Goal: Check status: Check status

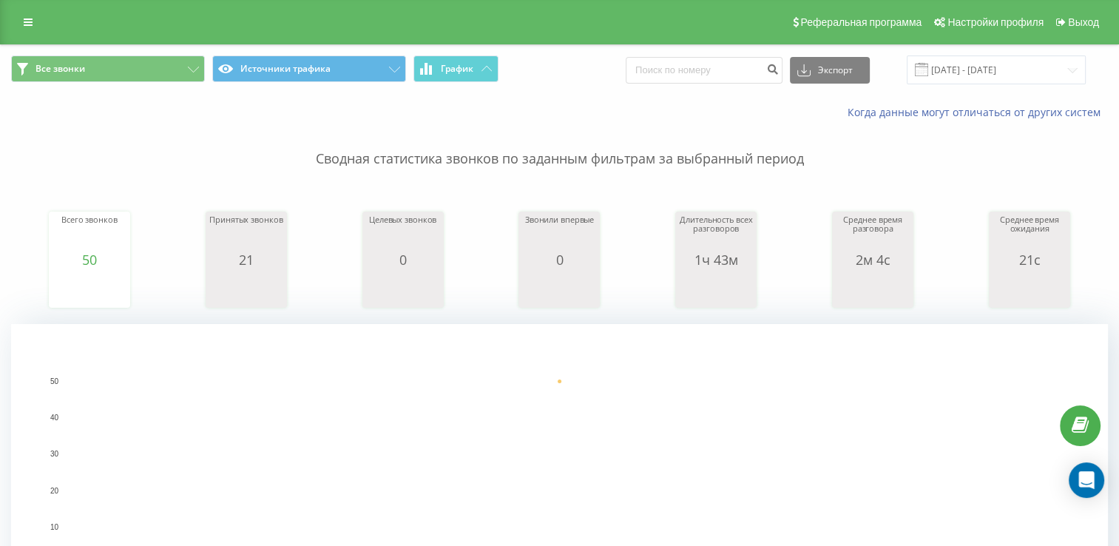
click at [928, 67] on span at bounding box center [921, 69] width 13 height 13
click at [984, 72] on input "[DATE] - [DATE]" at bounding box center [996, 69] width 179 height 29
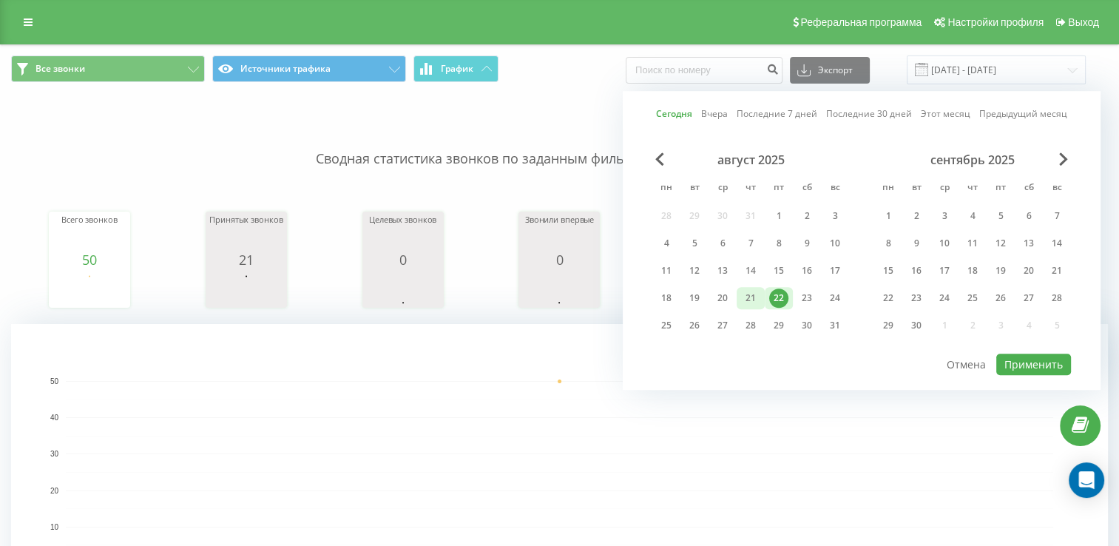
click at [754, 298] on div "21" at bounding box center [750, 297] width 19 height 19
click at [1029, 357] on button "Применить" at bounding box center [1033, 363] width 75 height 21
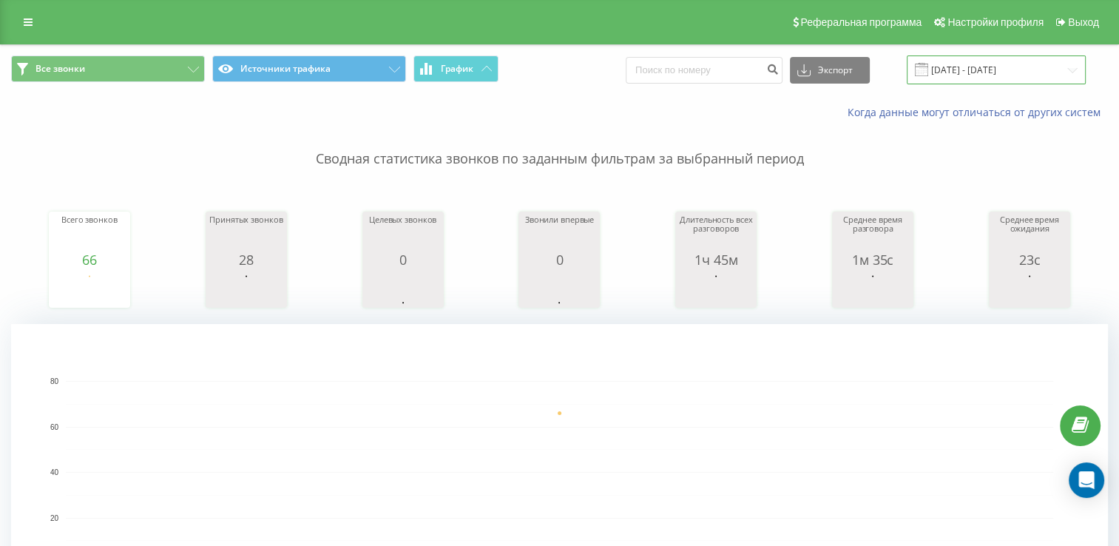
click at [941, 75] on input "21.08.2025 - 21.08.2025" at bounding box center [996, 69] width 179 height 29
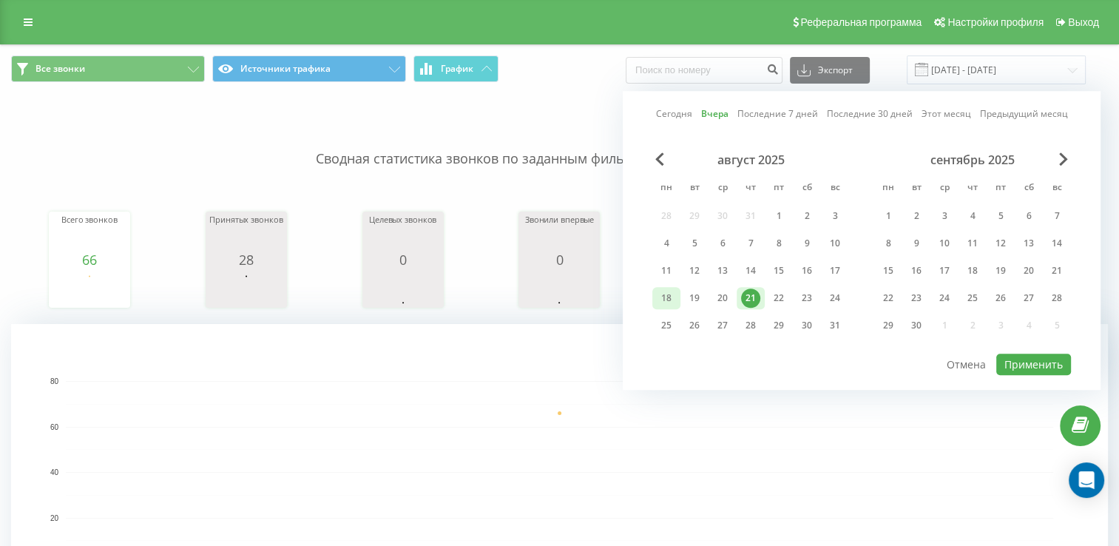
click at [663, 292] on div "18" at bounding box center [666, 297] width 19 height 19
click at [773, 292] on div "22" at bounding box center [778, 297] width 19 height 19
click at [1036, 362] on button "Применить" at bounding box center [1033, 363] width 75 height 21
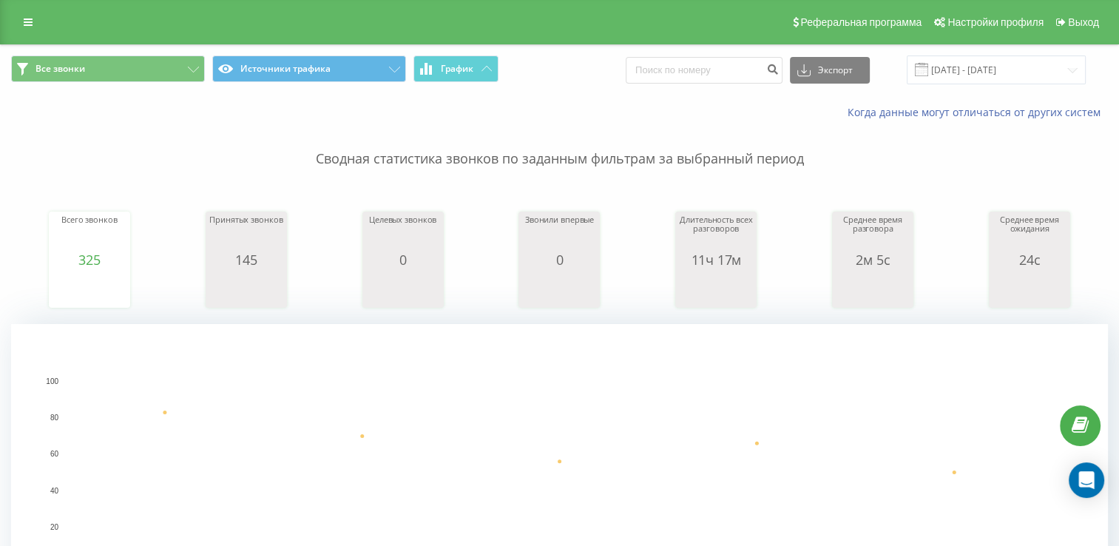
click at [928, 70] on span at bounding box center [921, 69] width 13 height 13
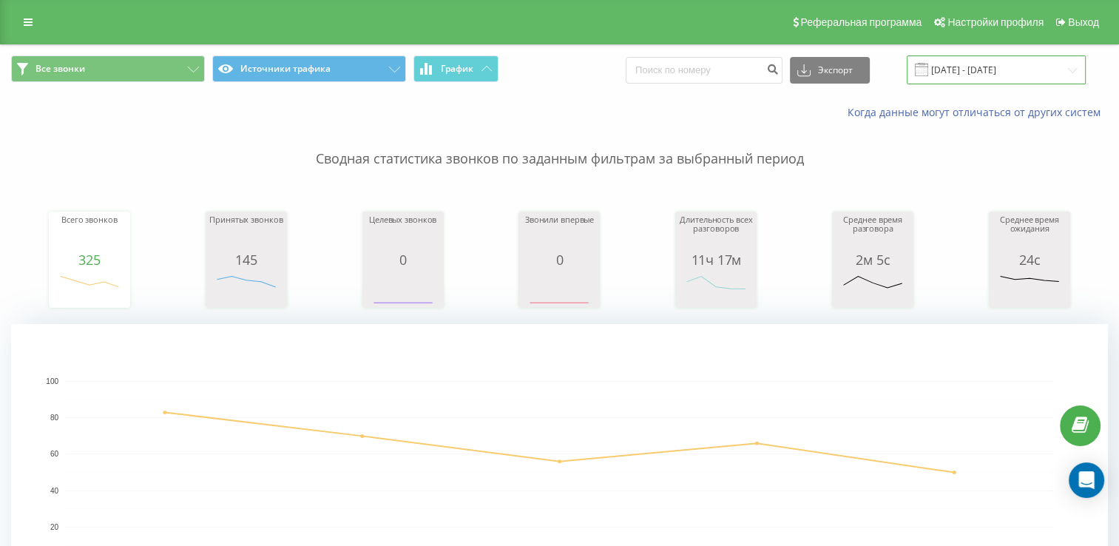
click at [954, 71] on input "18.08.2025 - 22.08.2025" at bounding box center [996, 69] width 179 height 29
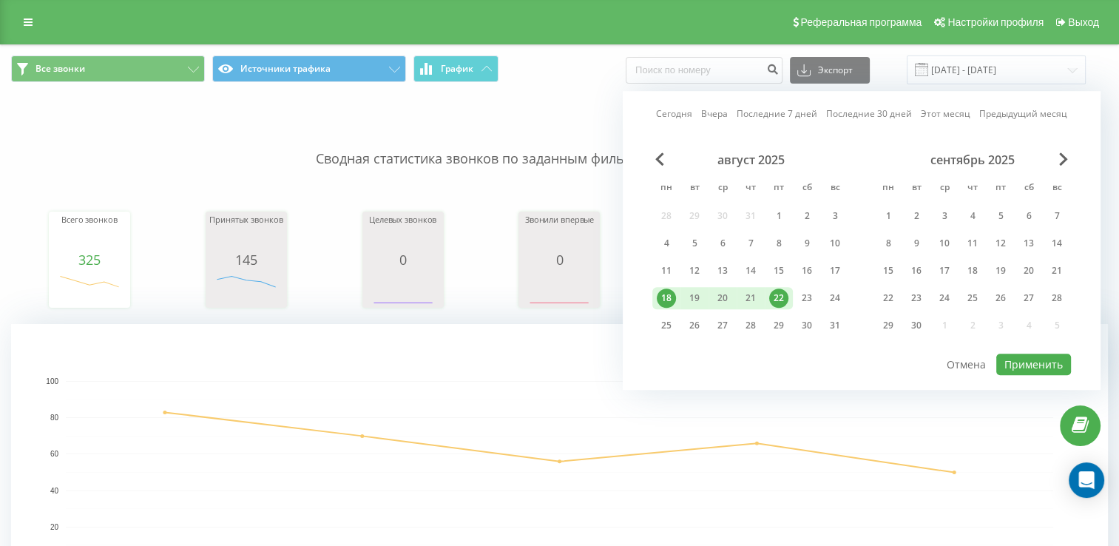
click at [663, 296] on div "18" at bounding box center [666, 297] width 19 height 19
click at [781, 294] on div "22" at bounding box center [778, 297] width 19 height 19
click at [674, 300] on div "18" at bounding box center [666, 298] width 28 height 22
click at [708, 299] on div "20" at bounding box center [722, 298] width 28 height 22
click at [734, 300] on div "20" at bounding box center [722, 298] width 28 height 22
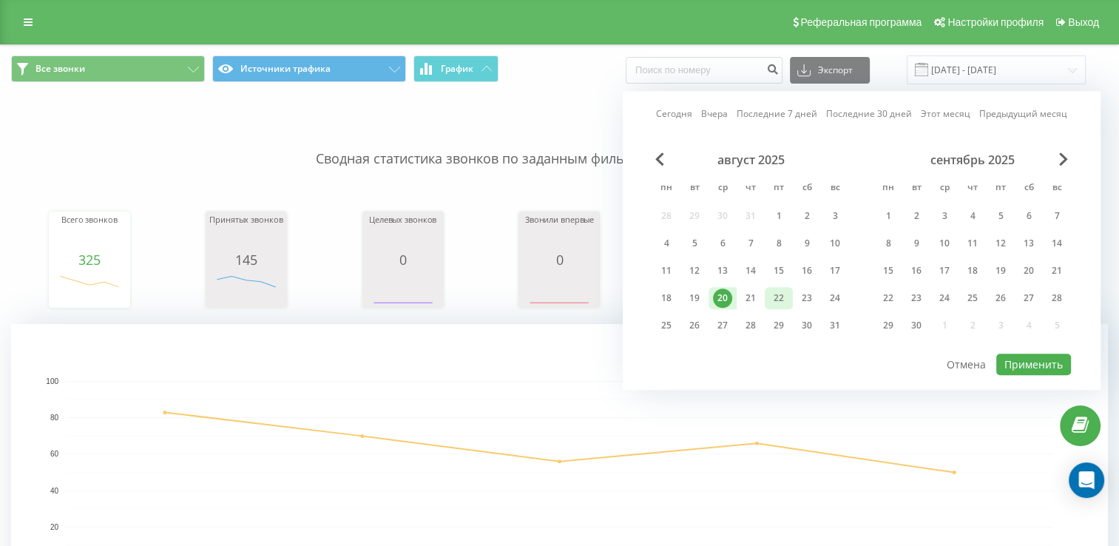
click at [776, 297] on div "22" at bounding box center [778, 297] width 19 height 19
click at [1015, 365] on button "Применить" at bounding box center [1033, 363] width 75 height 21
type input "[DATE] - [DATE]"
